Goal: Transaction & Acquisition: Purchase product/service

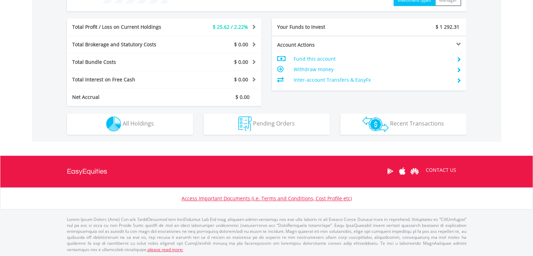
scroll to position [336, 0]
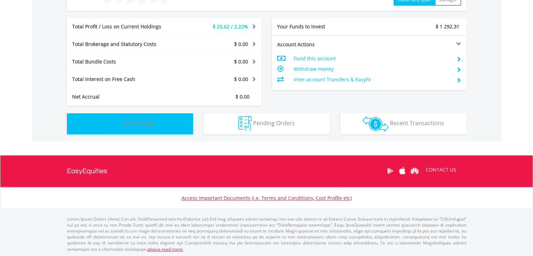
click at [130, 125] on span "All Holdings" at bounding box center [138, 123] width 31 height 8
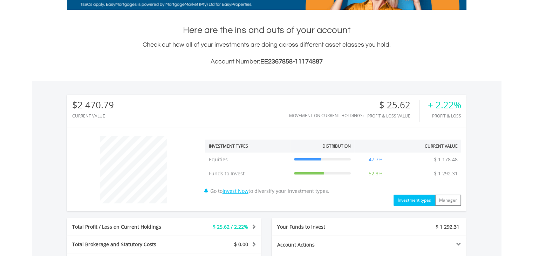
scroll to position [130, 0]
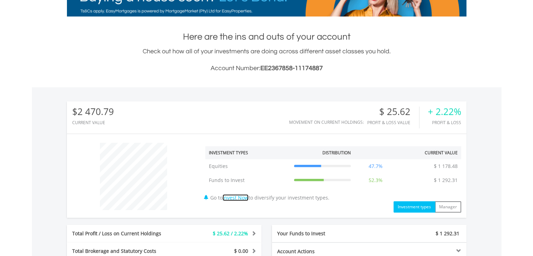
click at [236, 197] on link "Invest Now" at bounding box center [235, 197] width 26 height 7
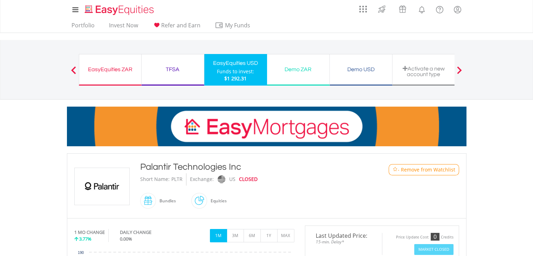
click at [359, 66] on div "Demo USD" at bounding box center [361, 69] width 54 height 10
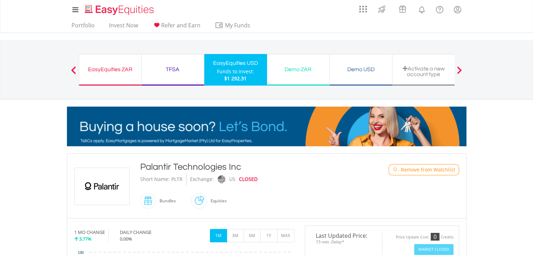
click at [356, 69] on div "Demo USD" at bounding box center [361, 69] width 54 height 10
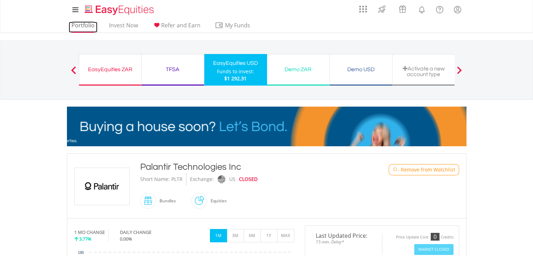
click at [83, 24] on link "Portfolio" at bounding box center [83, 27] width 29 height 11
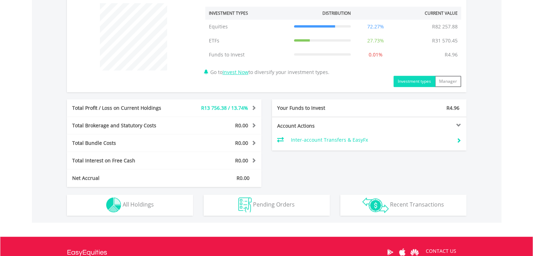
scroll to position [315, 0]
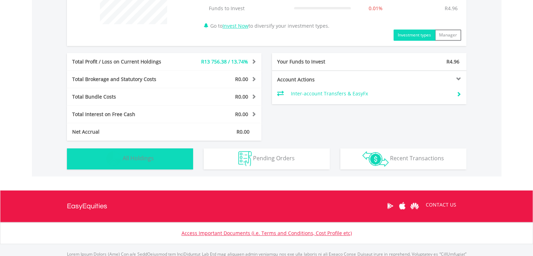
click at [148, 153] on button "Holdings All Holdings" at bounding box center [130, 158] width 126 height 21
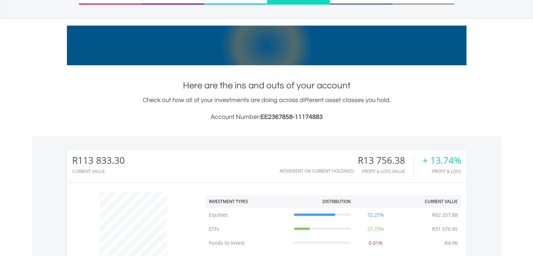
scroll to position [49, 0]
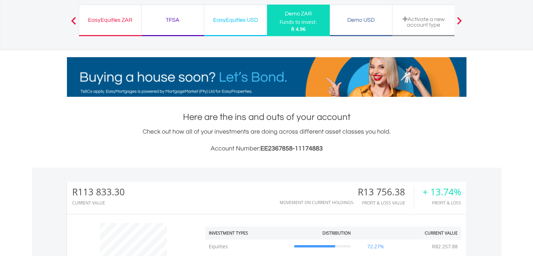
click at [225, 20] on div "EasyEquities USD" at bounding box center [235, 20] width 54 height 10
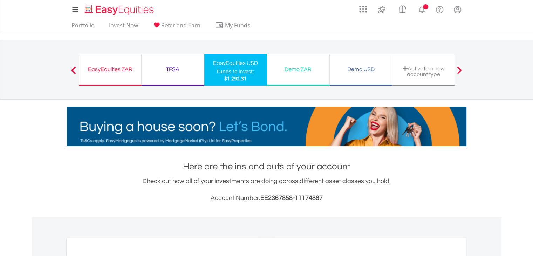
click at [373, 66] on div "Demo USD" at bounding box center [361, 69] width 54 height 10
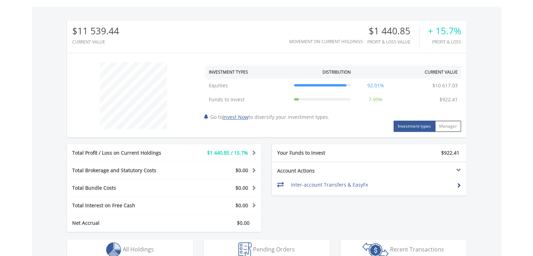
scroll to position [280, 0]
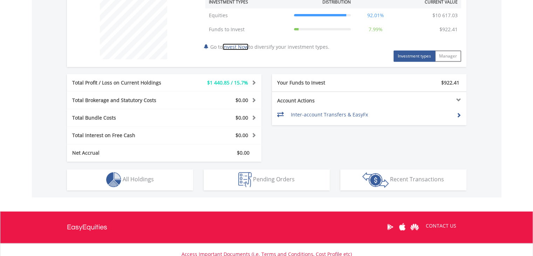
click at [240, 47] on link "Invest Now" at bounding box center [235, 46] width 26 height 7
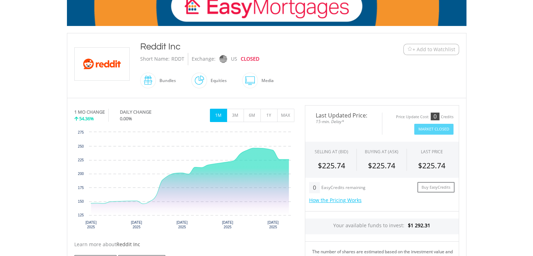
scroll to position [105, 0]
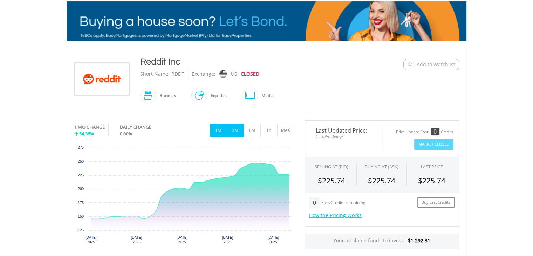
click at [233, 132] on button "3M" at bounding box center [235, 130] width 17 height 13
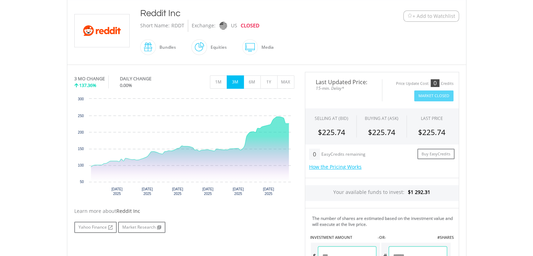
scroll to position [140, 0]
